Goal: Check status: Check status

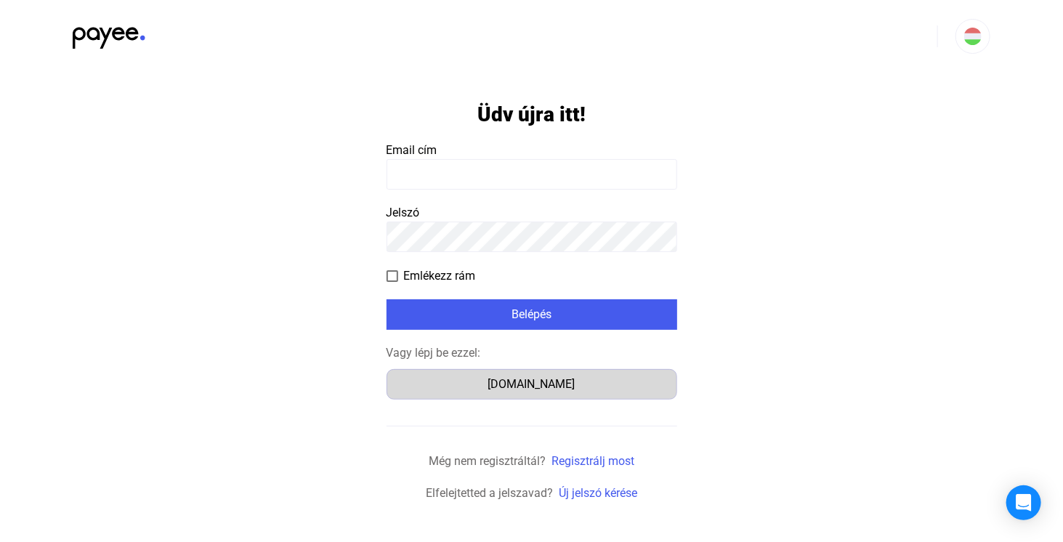
click at [521, 387] on div "Számlázz.hu" at bounding box center [532, 384] width 281 height 17
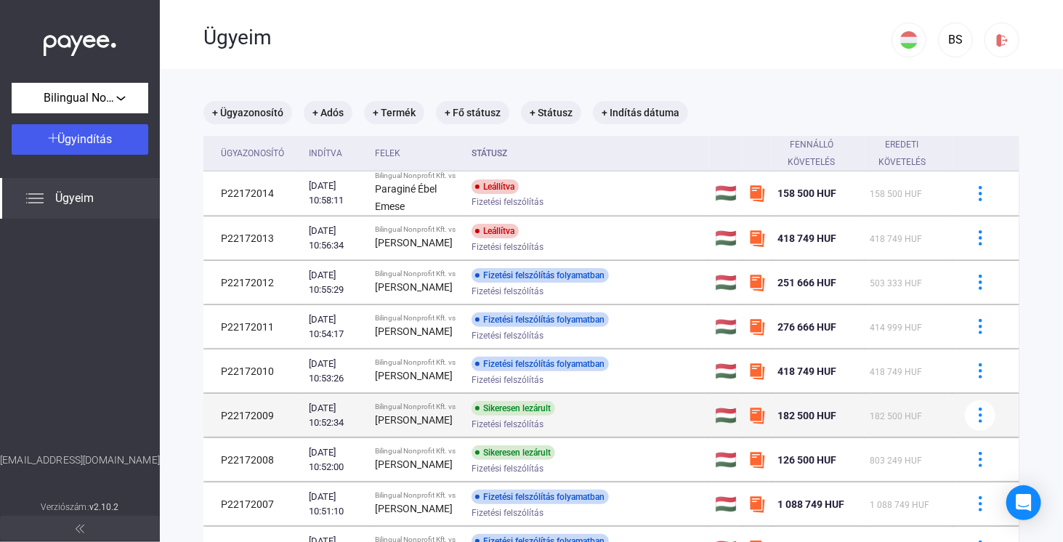
click at [393, 426] on strong "[PERSON_NAME]" at bounding box center [414, 420] width 78 height 12
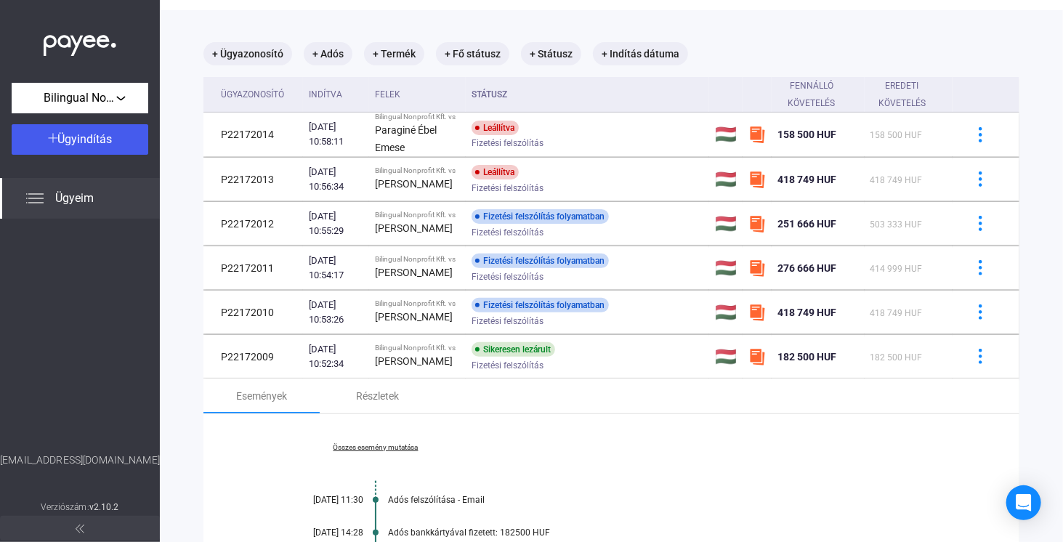
scroll to position [218, 0]
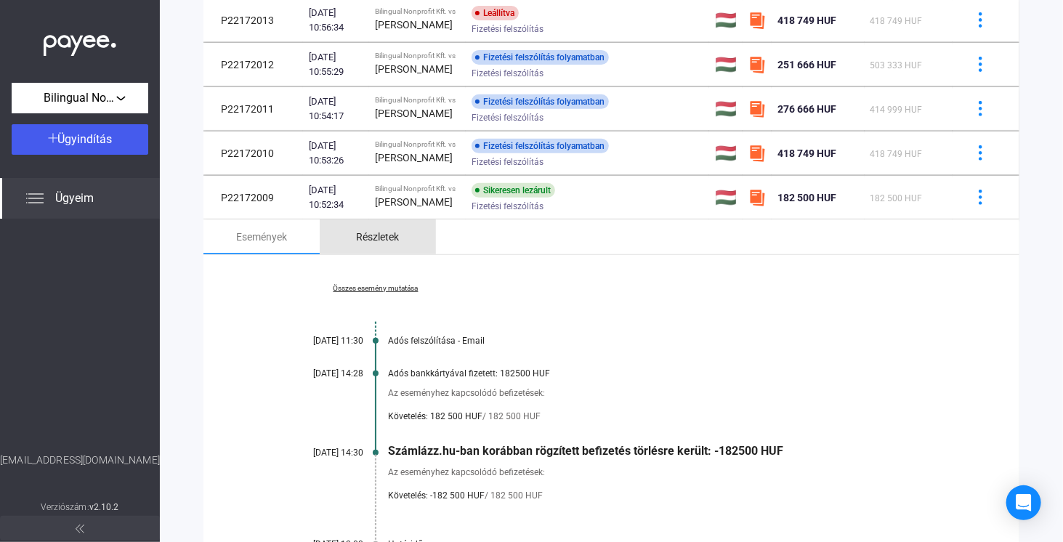
click at [395, 246] on div "Részletek" at bounding box center [378, 236] width 43 height 17
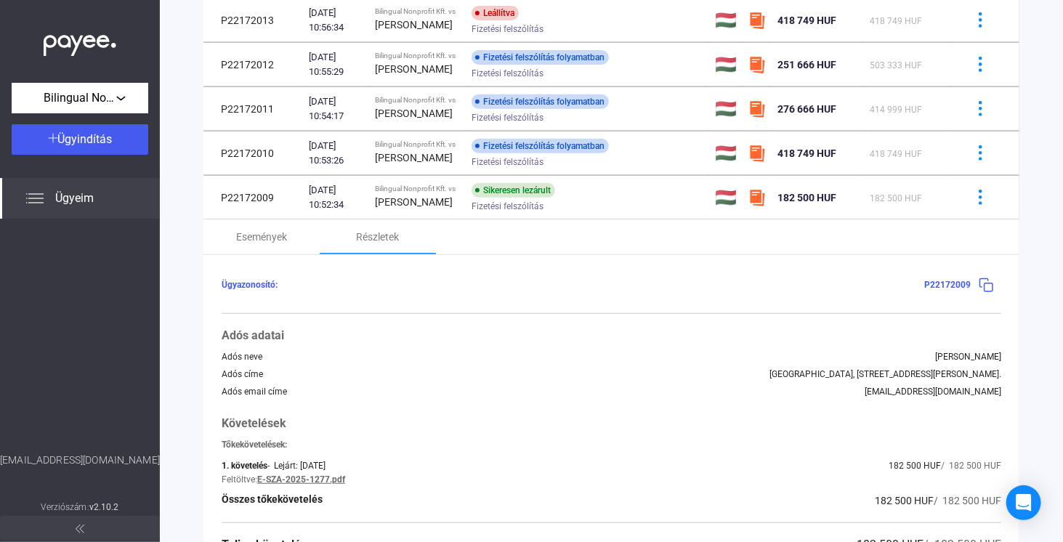
click at [979, 292] on img at bounding box center [986, 285] width 15 height 15
click at [979, 288] on img at bounding box center [986, 285] width 15 height 15
